Goal: Find specific page/section: Find specific page/section

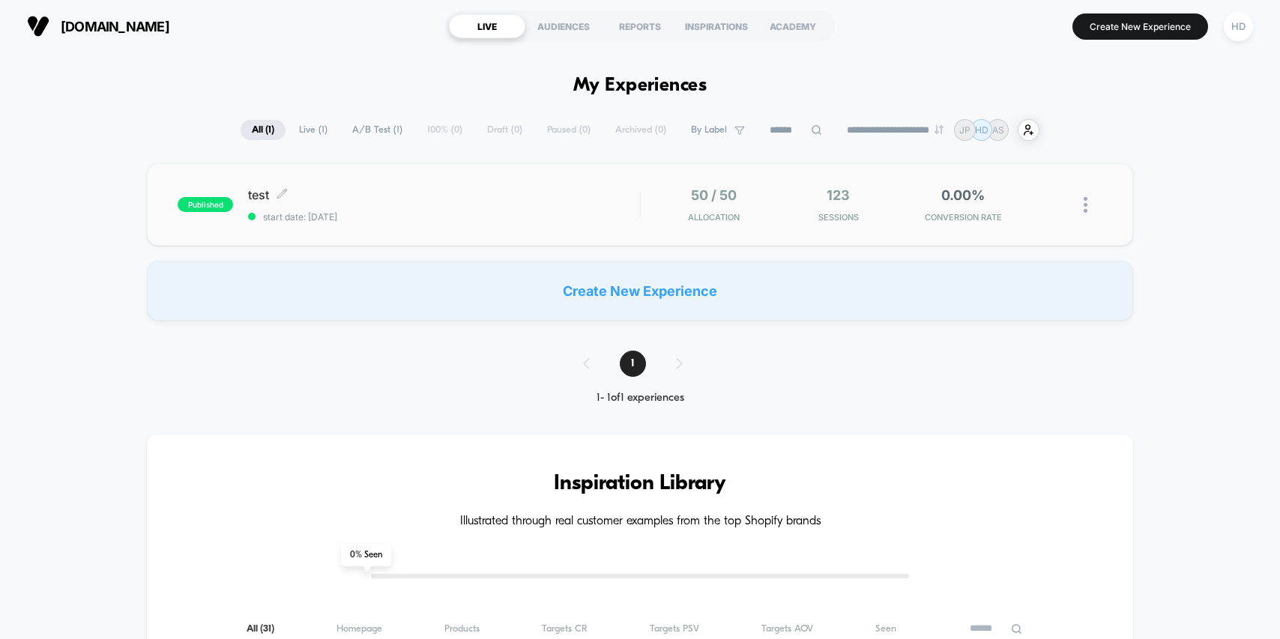
click at [540, 205] on div "test Click to edit experience details Click to edit experience details start da…" at bounding box center [443, 204] width 391 height 35
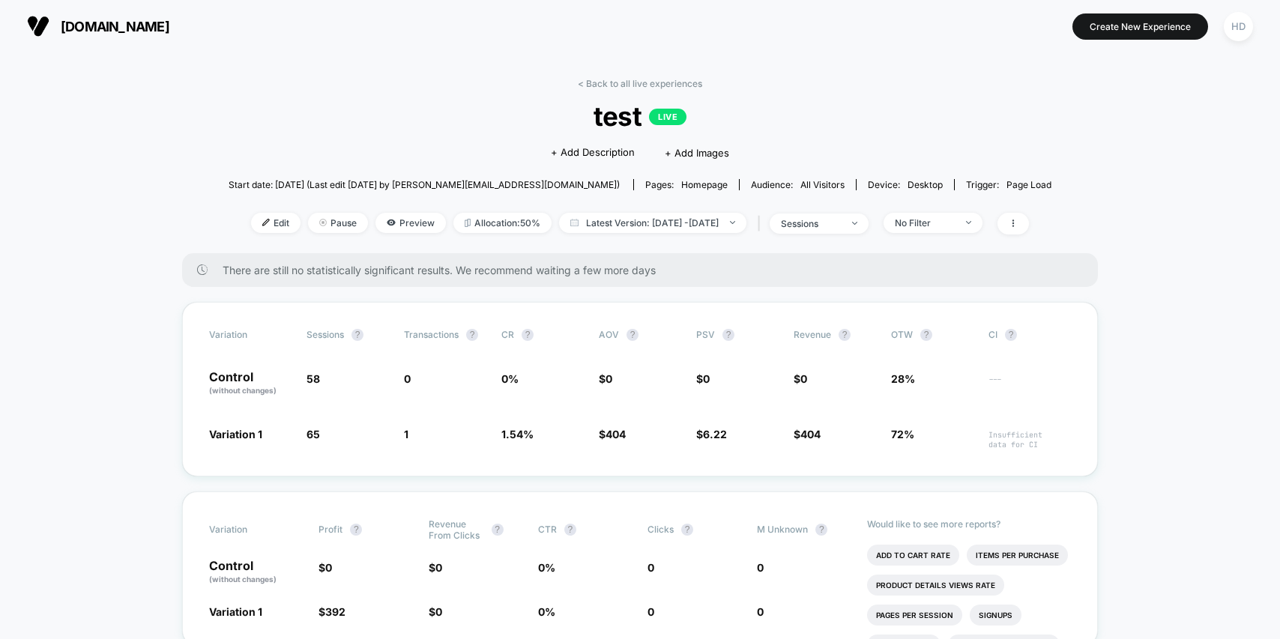
click at [85, 24] on span "[DOMAIN_NAME]" at bounding box center [115, 27] width 109 height 16
